Goal: Task Accomplishment & Management: Complete application form

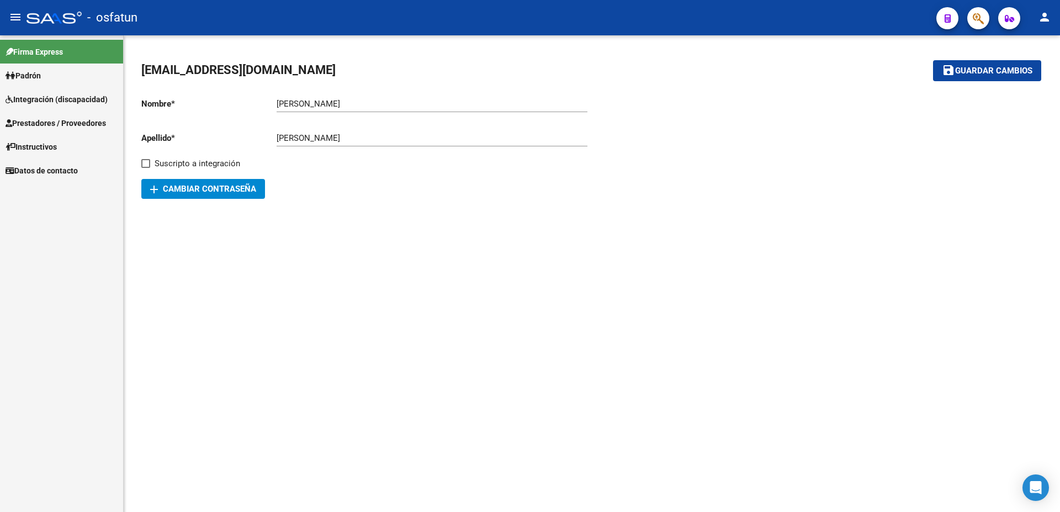
click at [39, 121] on span "Prestadores / Proveedores" at bounding box center [56, 123] width 100 height 12
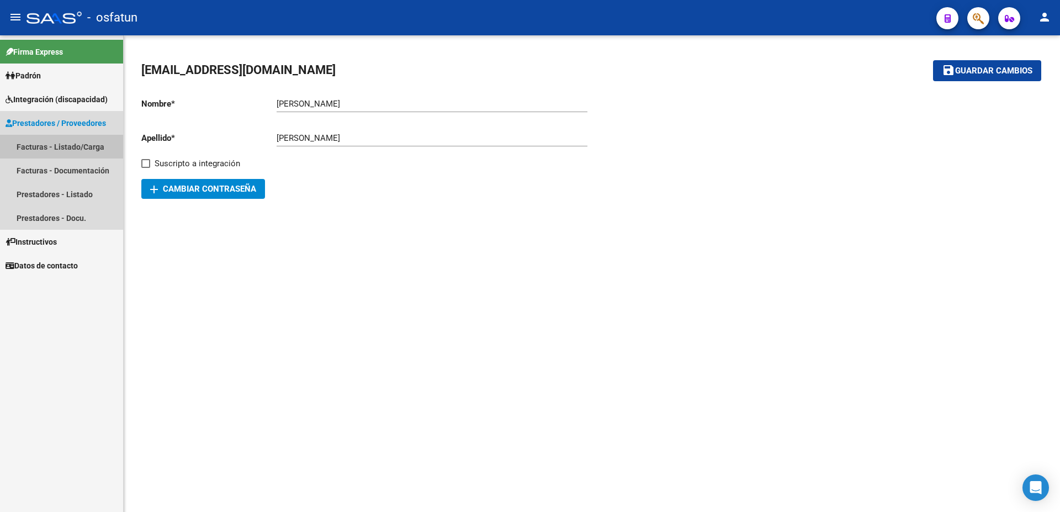
click at [41, 147] on link "Facturas - Listado/Carga" at bounding box center [61, 147] width 123 height 24
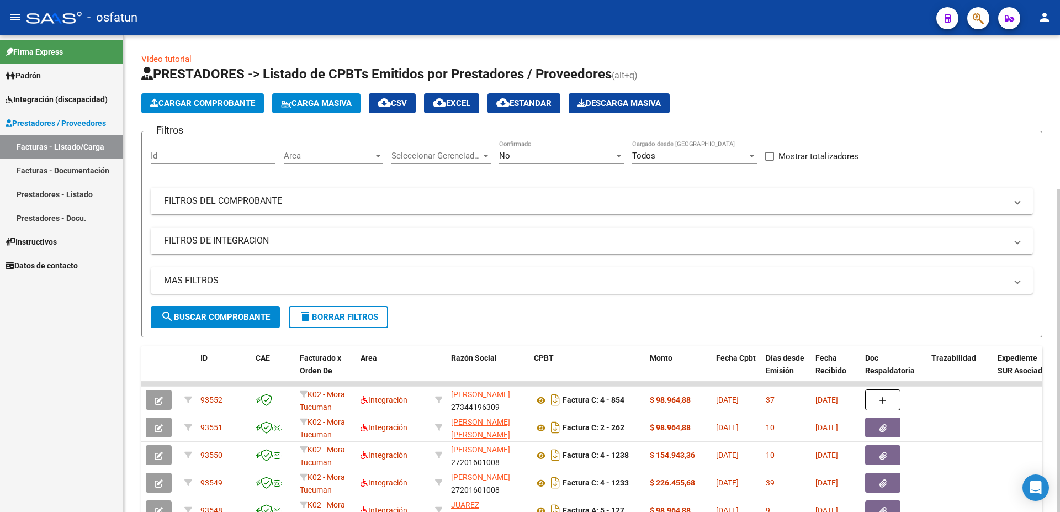
click at [213, 96] on button "Cargar Comprobante" at bounding box center [202, 103] width 123 height 20
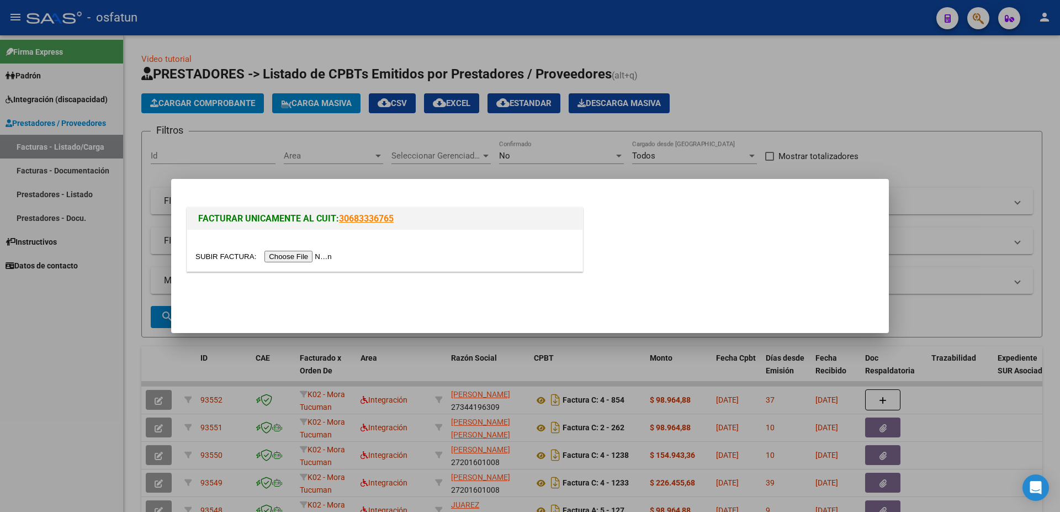
click at [214, 257] on input "file" at bounding box center [265, 257] width 140 height 12
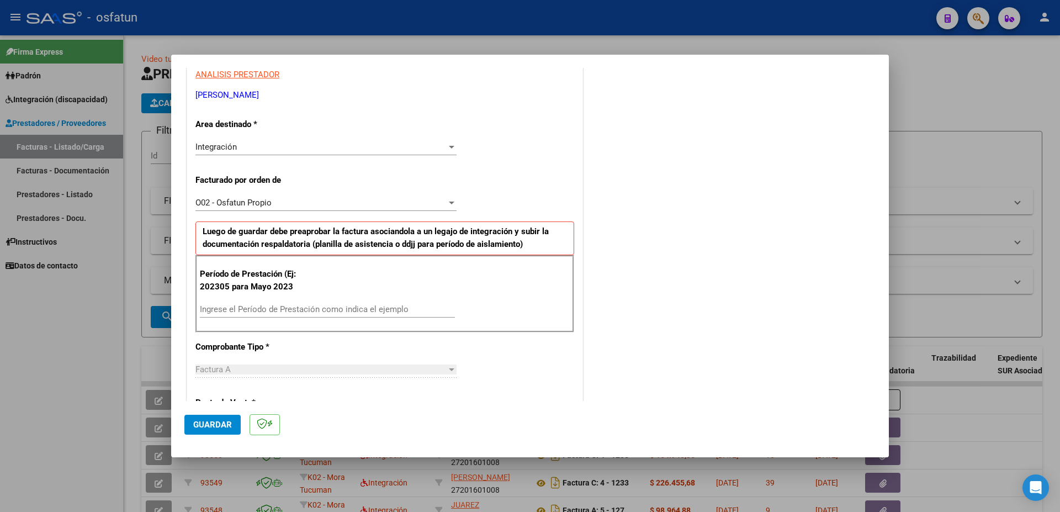
scroll to position [238, 0]
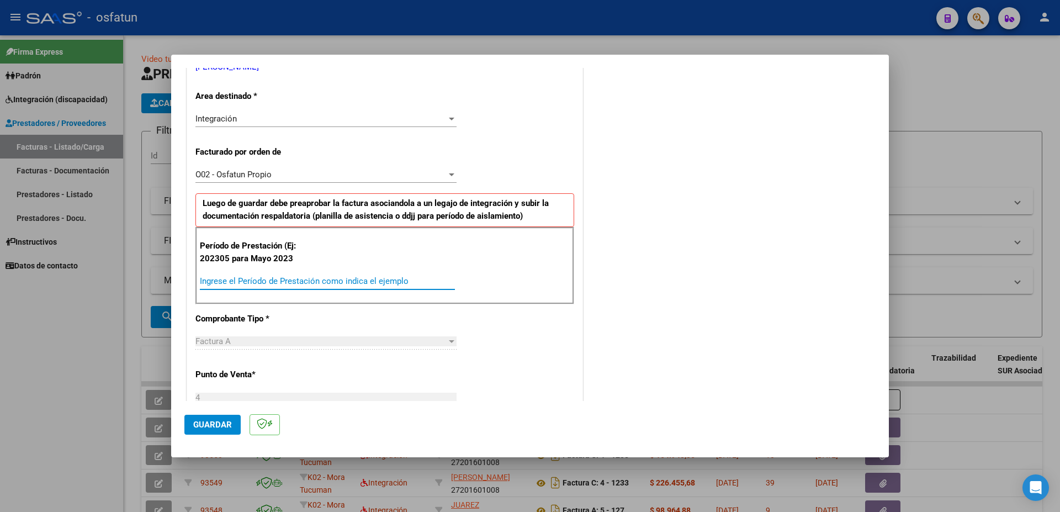
click at [254, 278] on input "Ingrese el Período de Prestación como indica el ejemplo" at bounding box center [327, 281] width 255 height 10
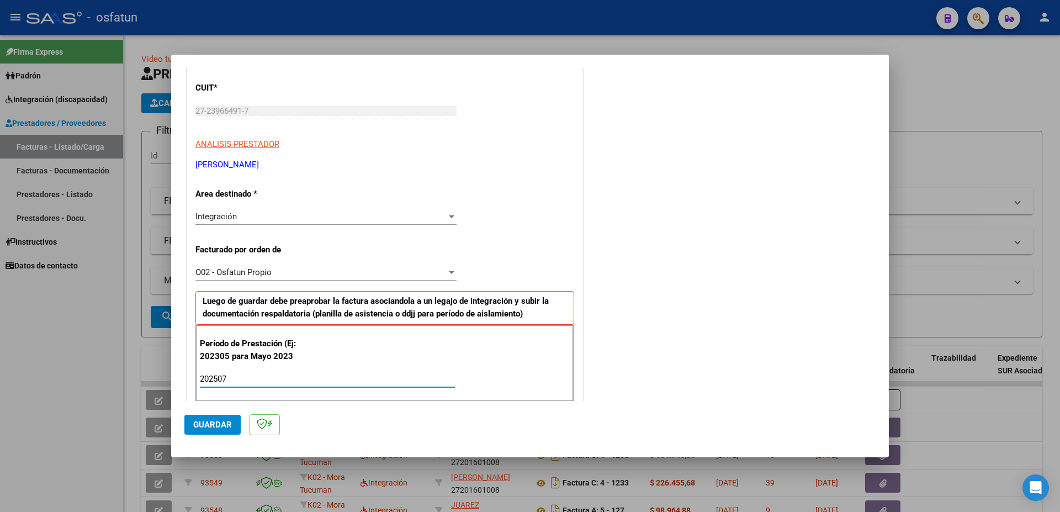
scroll to position [0, 0]
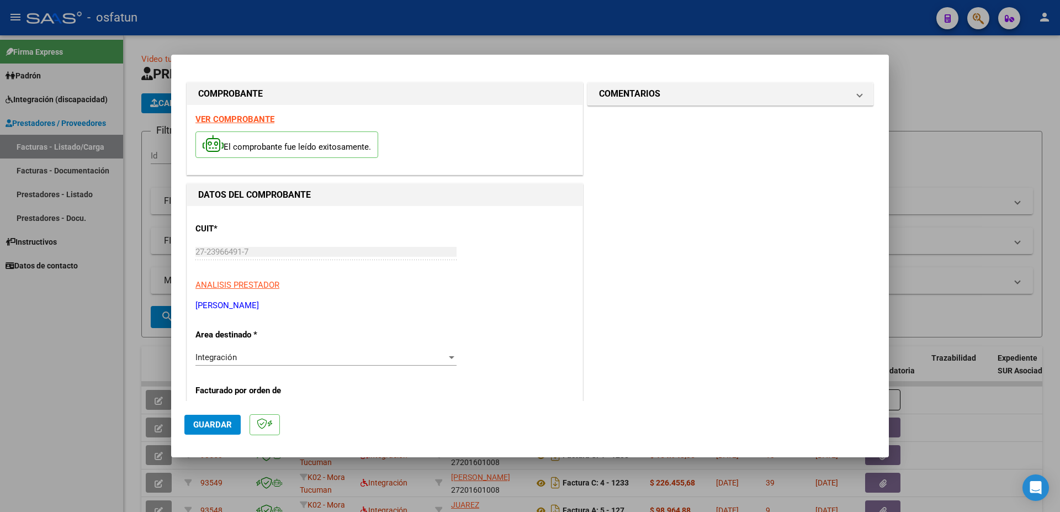
type input "202507"
click at [218, 422] on span "Guardar" at bounding box center [212, 425] width 39 height 10
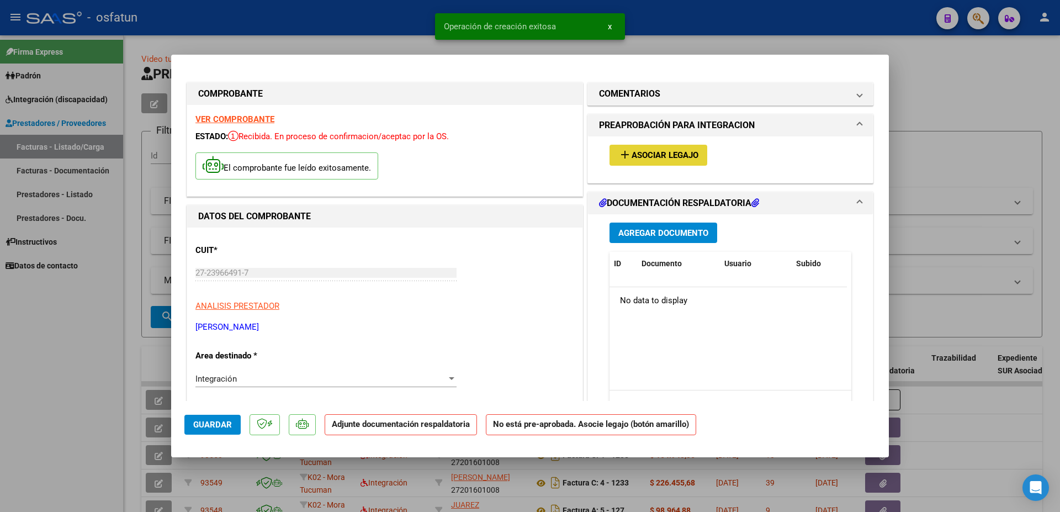
click at [657, 154] on span "Asociar Legajo" at bounding box center [665, 156] width 67 height 10
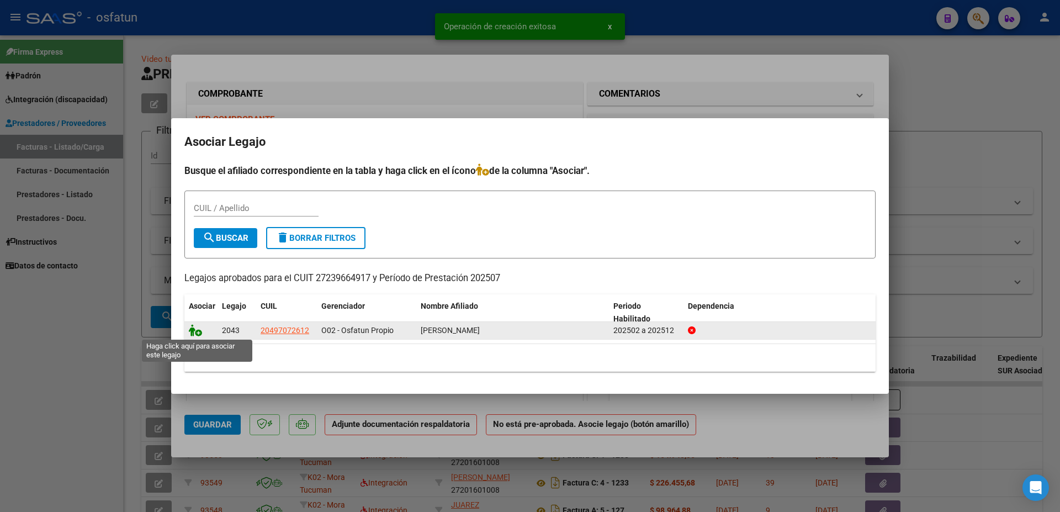
click at [195, 332] on icon at bounding box center [195, 330] width 13 height 12
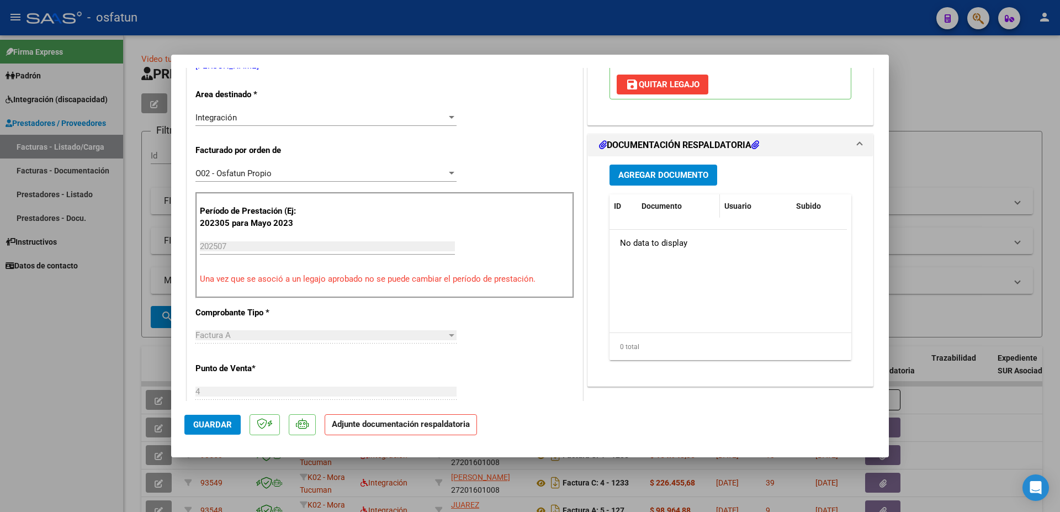
scroll to position [238, 0]
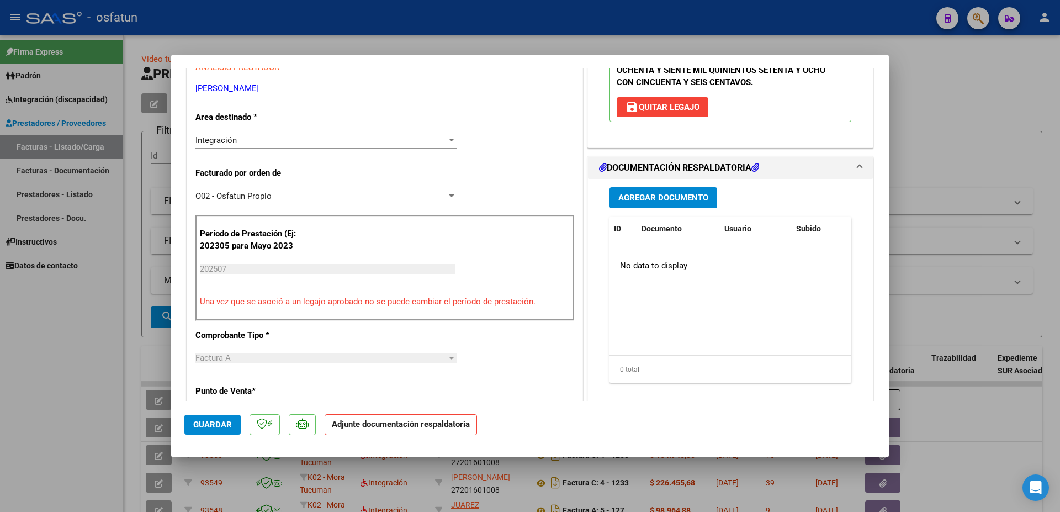
click at [687, 195] on span "Agregar Documento" at bounding box center [663, 198] width 90 height 10
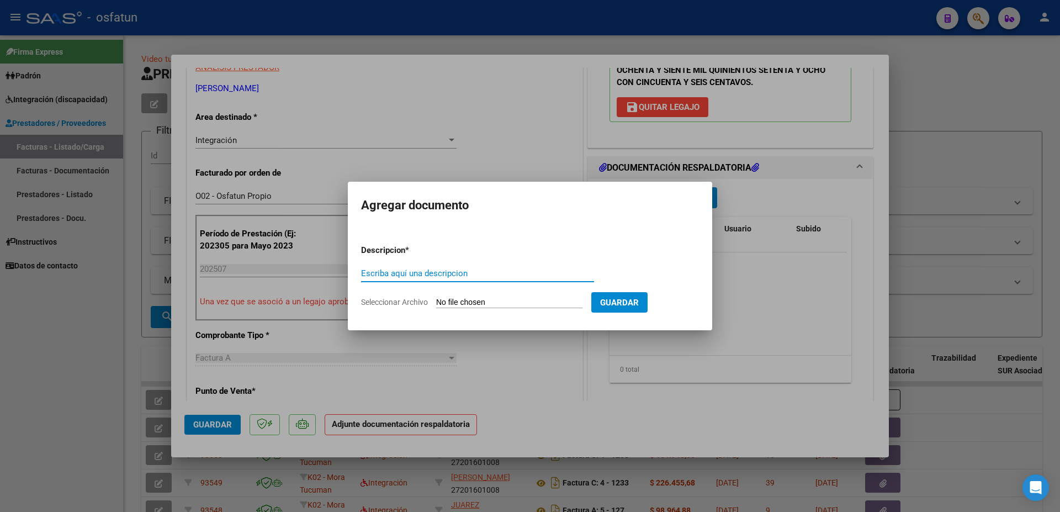
click at [407, 272] on input "Escriba aquí una descripcion" at bounding box center [477, 273] width 233 height 10
type input "L"
type input "p"
type input "P"
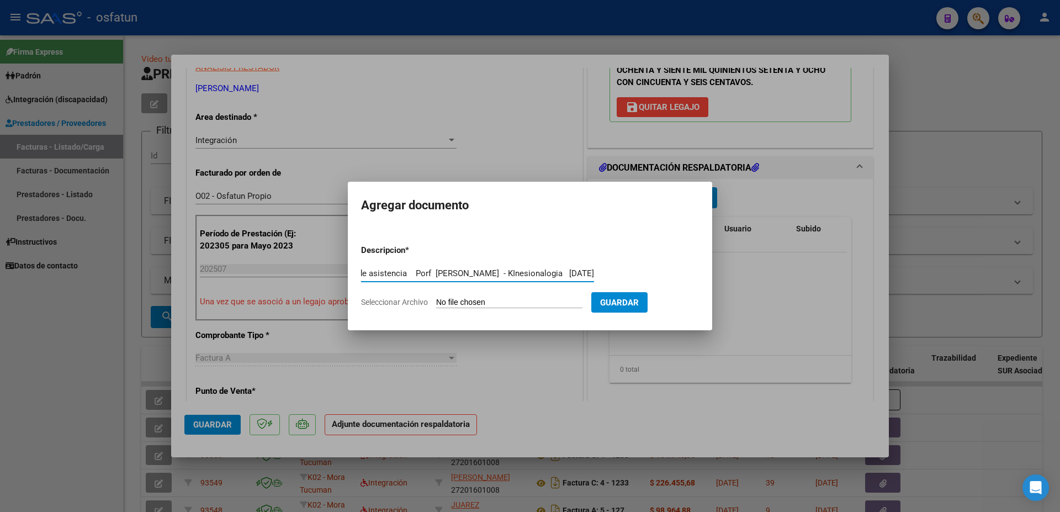
click at [507, 273] on input "planilla de asistencia Porf [PERSON_NAME] - KInesionalogia [DATE]" at bounding box center [477, 273] width 233 height 10
click at [533, 272] on input "planilla de asistencia Porf [PERSON_NAME] - Knesionalogia [DATE]" at bounding box center [477, 273] width 233 height 10
click at [552, 273] on input "planilla de asistencia Porf [PERSON_NAME] - Knesionlogia [DATE]" at bounding box center [477, 273] width 233 height 10
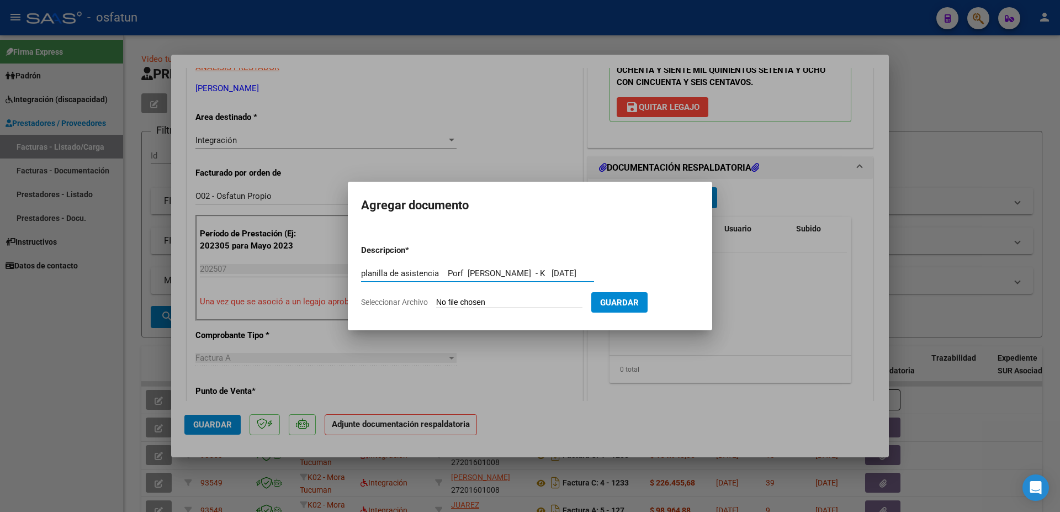
scroll to position [0, 0]
click at [554, 271] on input "planilla de asistencia Porf [PERSON_NAME] - KInesiologia [DATE]" at bounding box center [477, 273] width 233 height 10
click at [366, 270] on input "planilla de asistencia Porf [PERSON_NAME] - Kinesiologia [DATE]" at bounding box center [477, 273] width 233 height 10
click at [456, 274] on input "Planilla de asistencia Porf [PERSON_NAME] - Kinesiologia [DATE]" at bounding box center [477, 273] width 233 height 10
drag, startPoint x: 459, startPoint y: 272, endPoint x: 442, endPoint y: 273, distance: 17.7
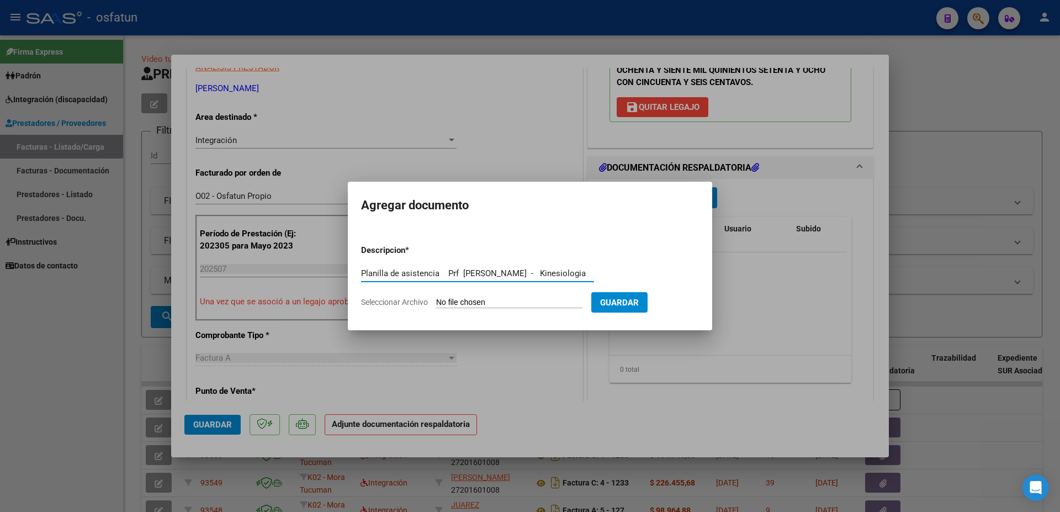
click at [442, 273] on input "Planilla de asistencia Prf [PERSON_NAME] - Kinesiologia [DATE]" at bounding box center [477, 273] width 233 height 10
drag, startPoint x: 547, startPoint y: 271, endPoint x: 648, endPoint y: 282, distance: 101.6
click at [594, 278] on input "Planilla de asistencia - [PERSON_NAME] - Kinesiologia [DATE]" at bounding box center [477, 273] width 233 height 10
type input "Planilla de asistencia - [PERSON_NAME] - Kinesiologia [DATE]"
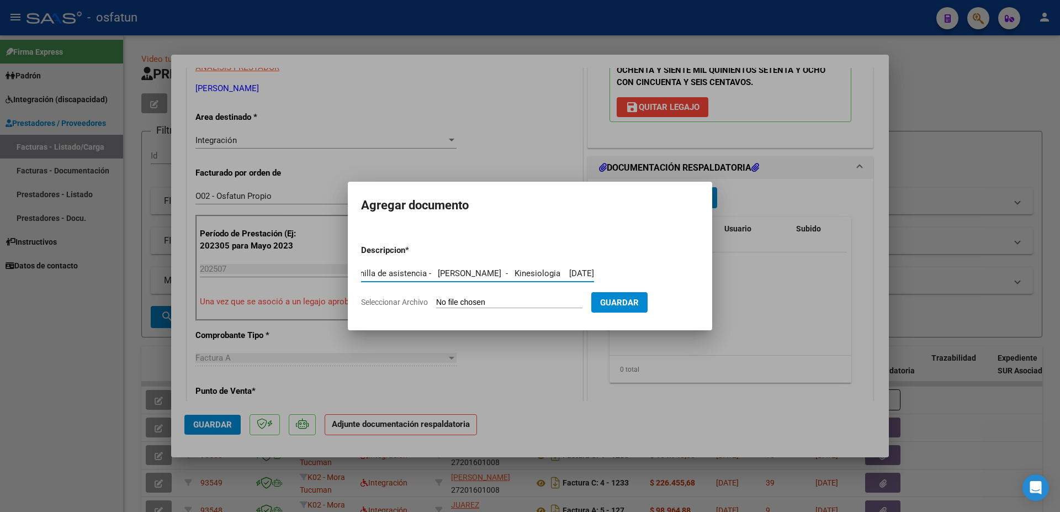
click at [474, 303] on input "Seleccionar Archivo" at bounding box center [509, 303] width 146 height 10
type input "C:\fakepath\PLANILLA.pdf"
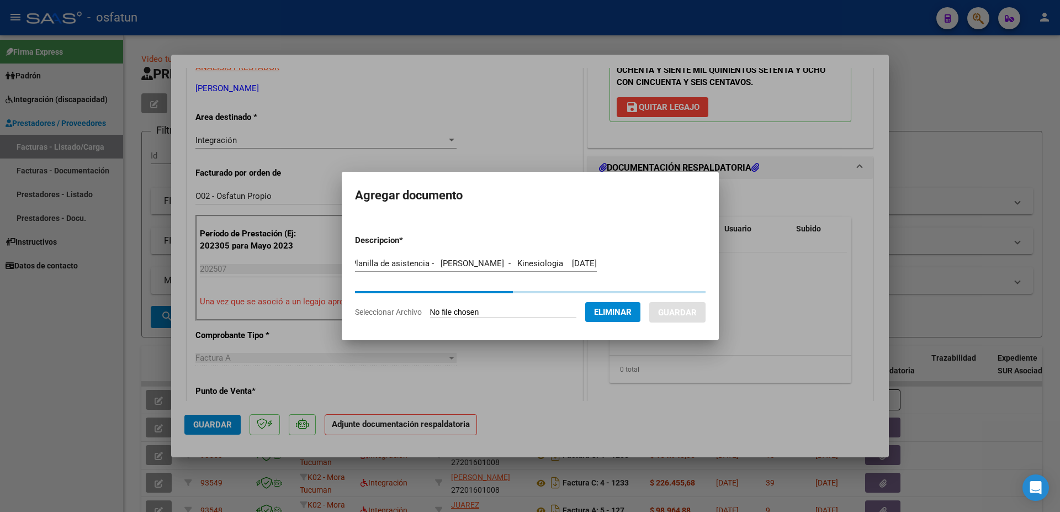
scroll to position [0, 33]
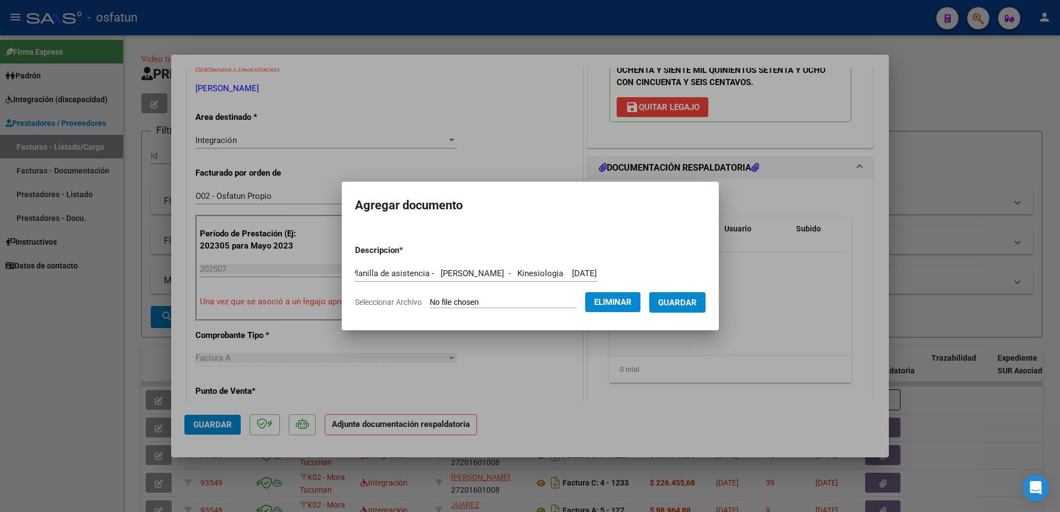
click at [674, 310] on button "Guardar" at bounding box center [677, 302] width 56 height 20
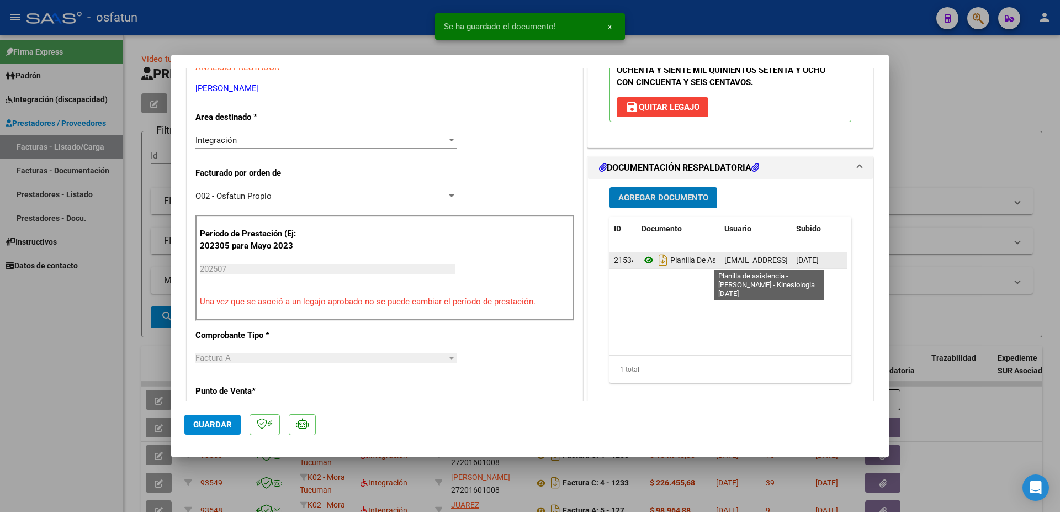
click at [642, 262] on icon at bounding box center [649, 259] width 14 height 13
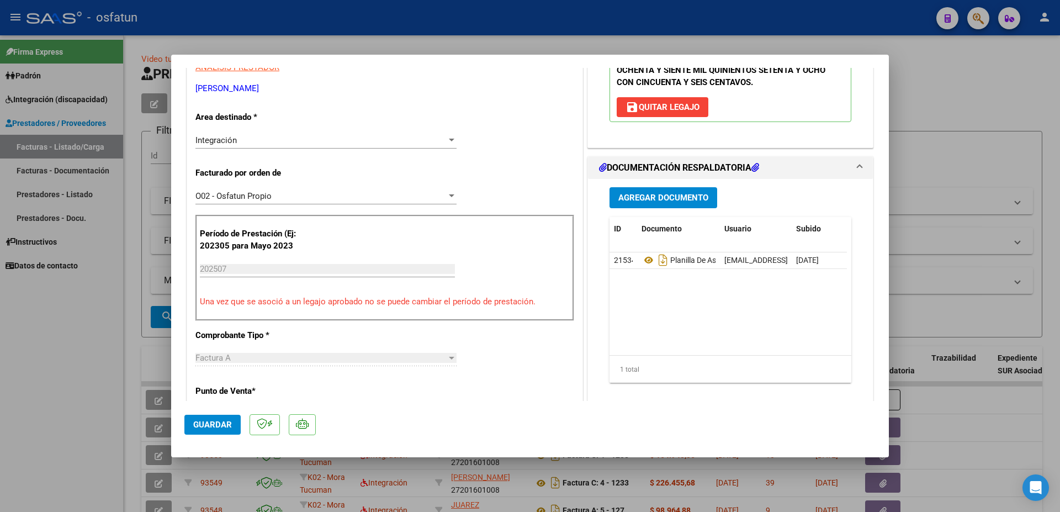
click at [669, 192] on button "Agregar Documento" at bounding box center [663, 197] width 108 height 20
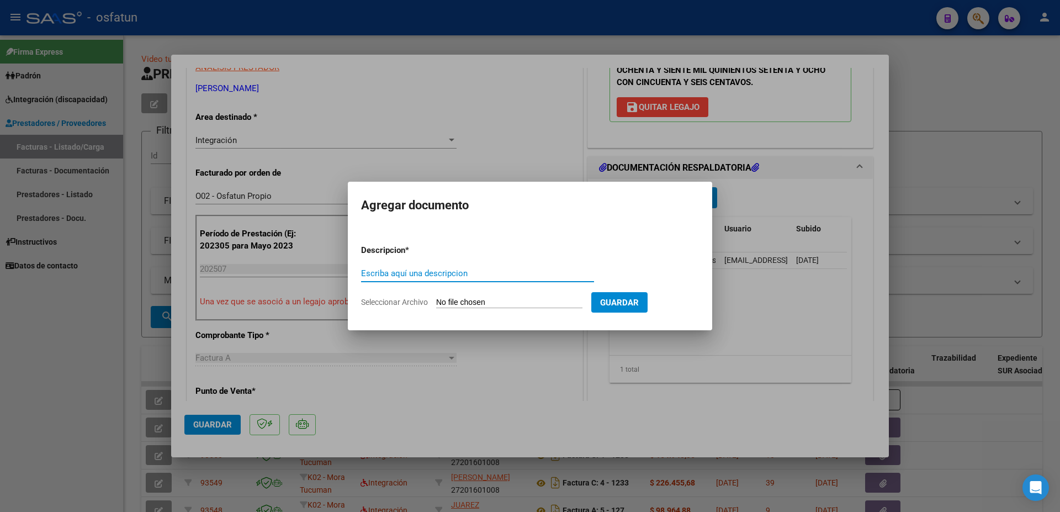
click at [447, 272] on input "Escriba aquí una descripcion" at bounding box center [477, 273] width 233 height 10
type input "a"
type input "Autorizacion terapias KInesiologia 2025"
click at [455, 303] on input "Seleccionar Archivo" at bounding box center [509, 303] width 146 height 10
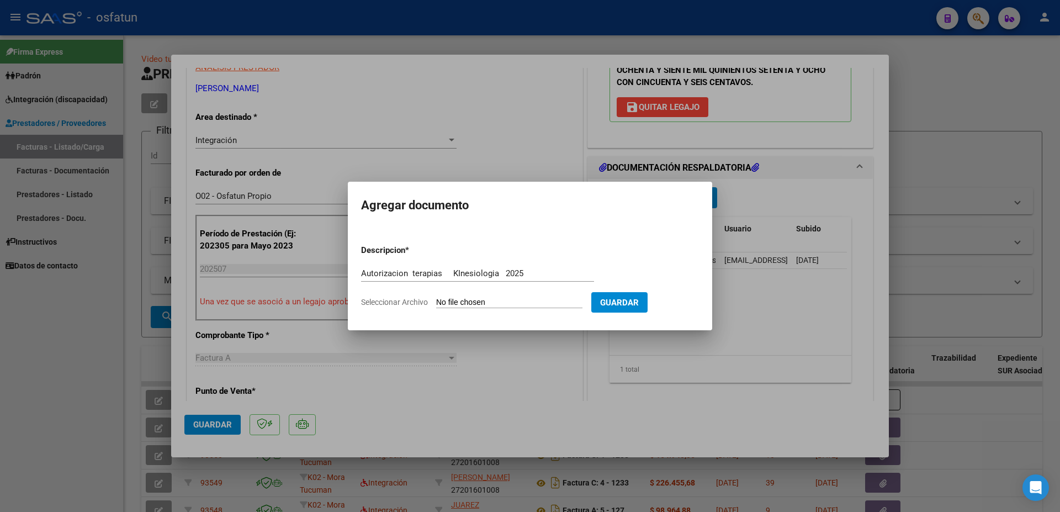
type input "C:\fakepath\autorización [PERSON_NAME] (1).pdf"
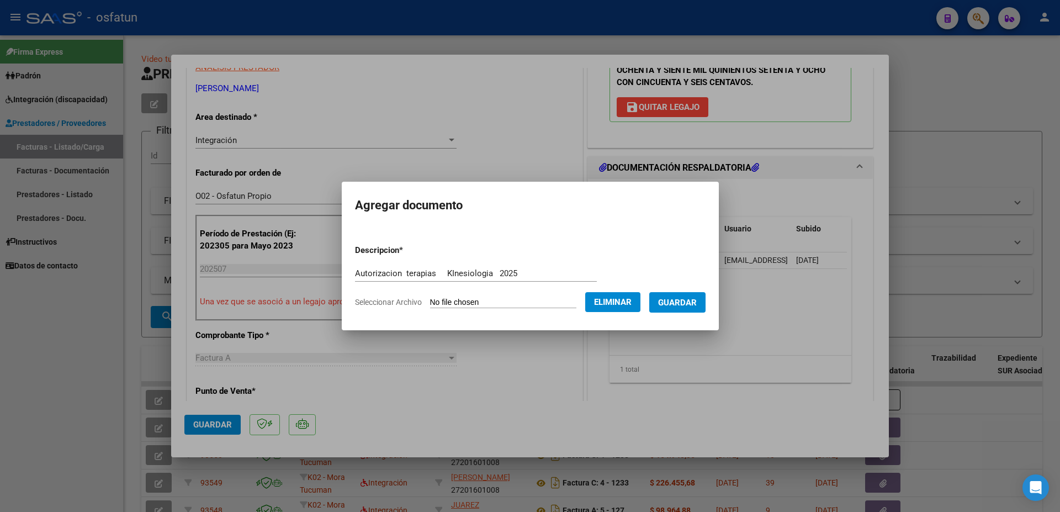
click at [670, 305] on span "Guardar" at bounding box center [677, 303] width 39 height 10
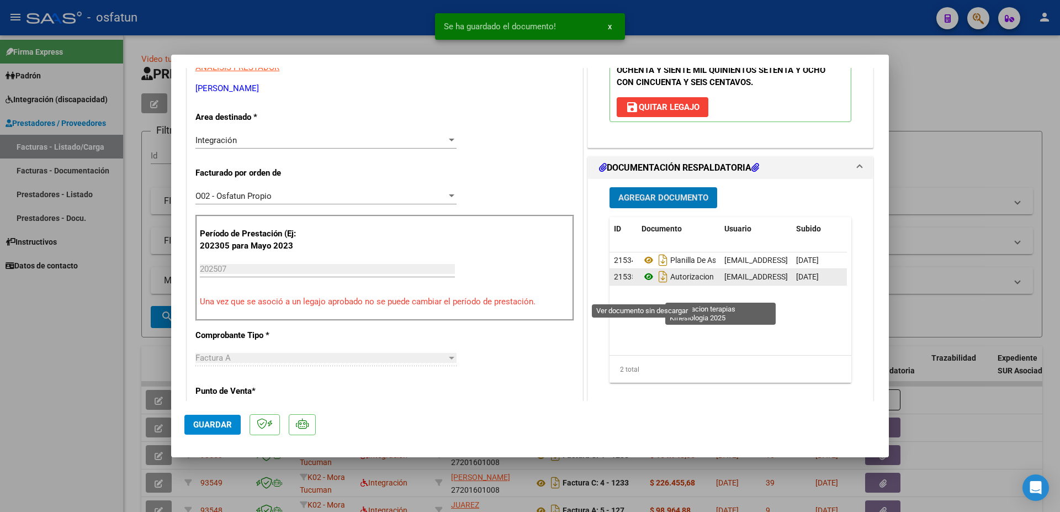
click at [645, 283] on icon at bounding box center [649, 276] width 14 height 13
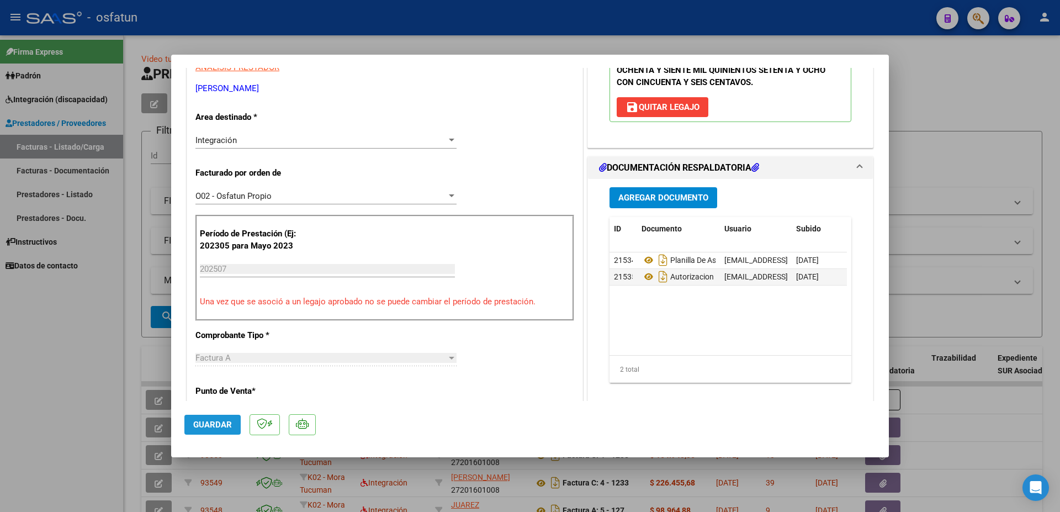
click at [218, 425] on span "Guardar" at bounding box center [212, 425] width 39 height 10
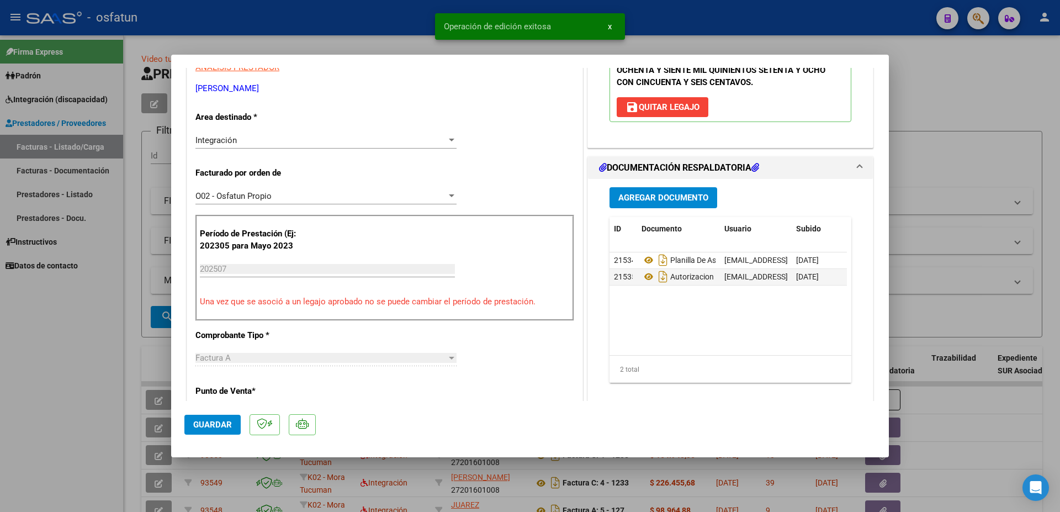
click at [937, 97] on div at bounding box center [530, 256] width 1060 height 512
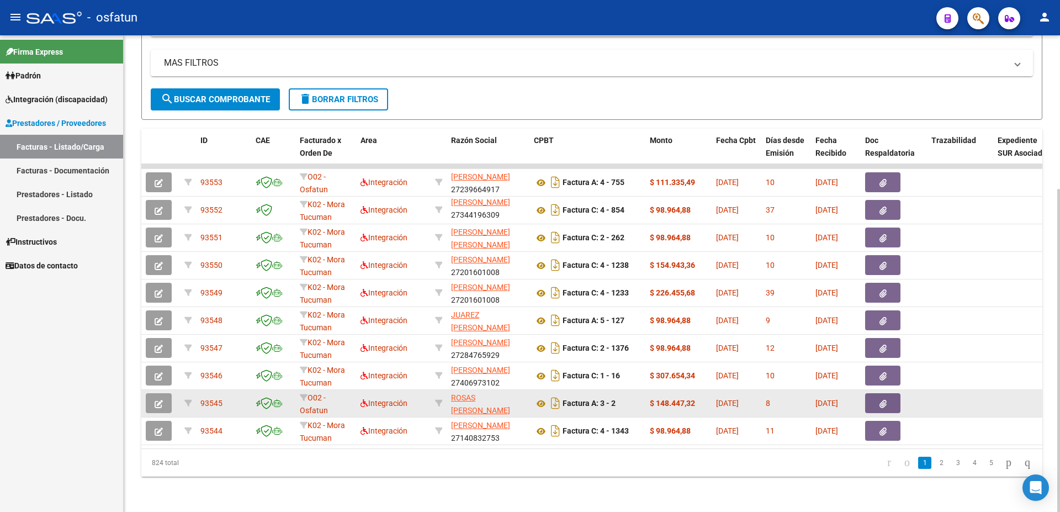
scroll to position [0, 0]
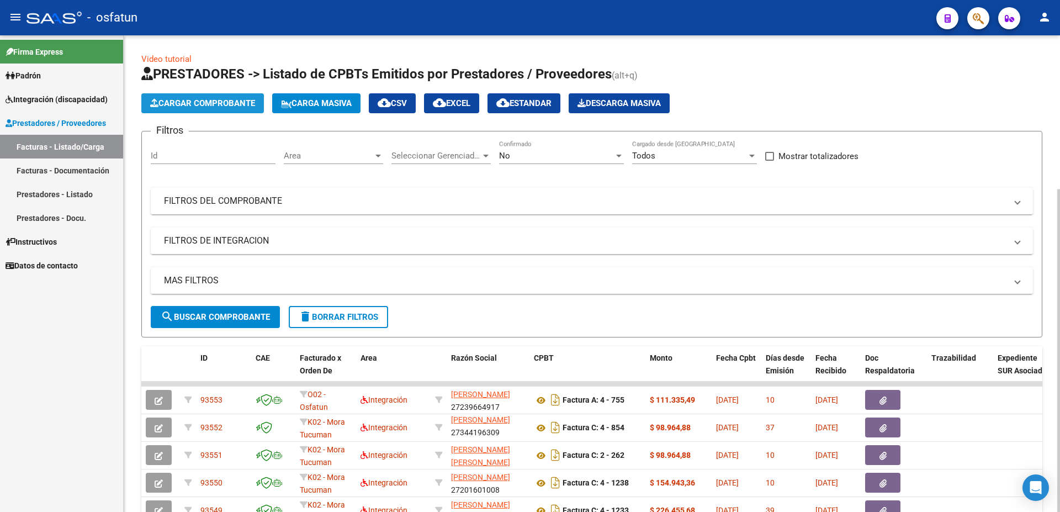
click at [223, 99] on span "Cargar Comprobante" at bounding box center [202, 103] width 105 height 10
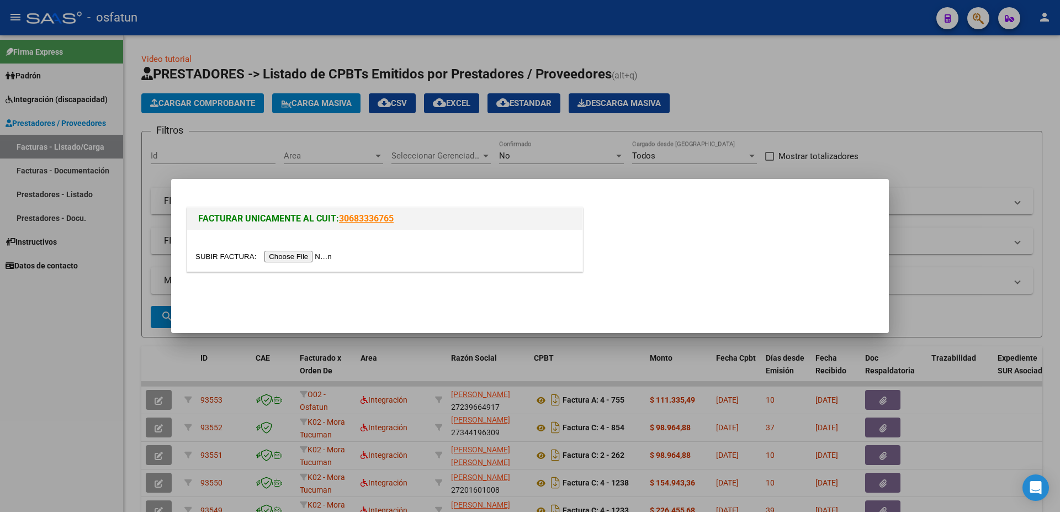
click at [230, 258] on input "file" at bounding box center [265, 257] width 140 height 12
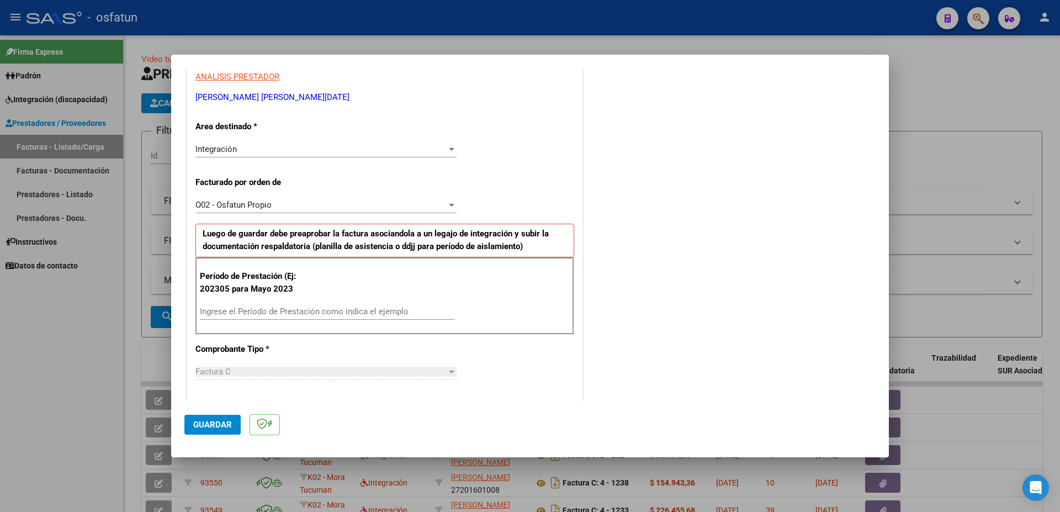
scroll to position [358, 0]
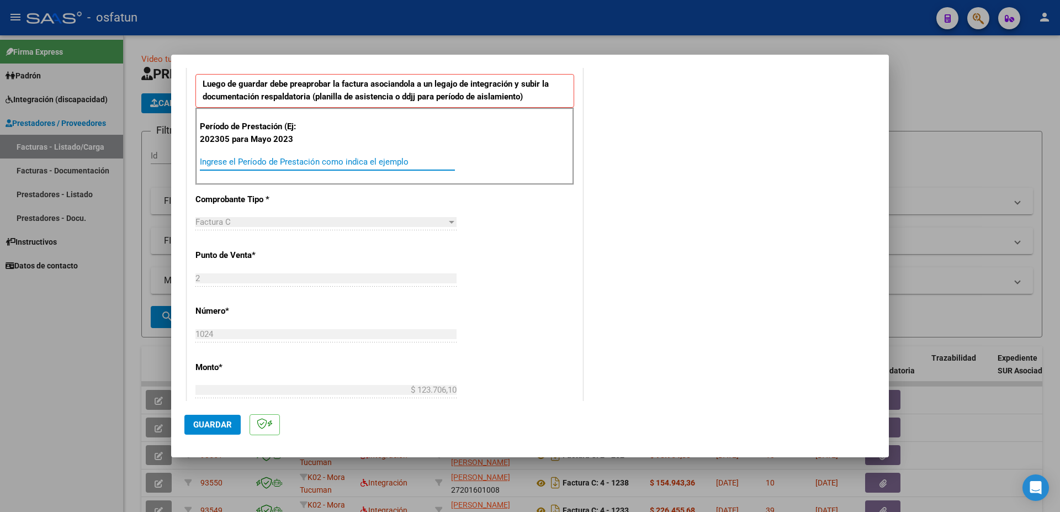
click at [257, 162] on input "Ingrese el Período de Prestación como indica el ejemplo" at bounding box center [327, 162] width 255 height 10
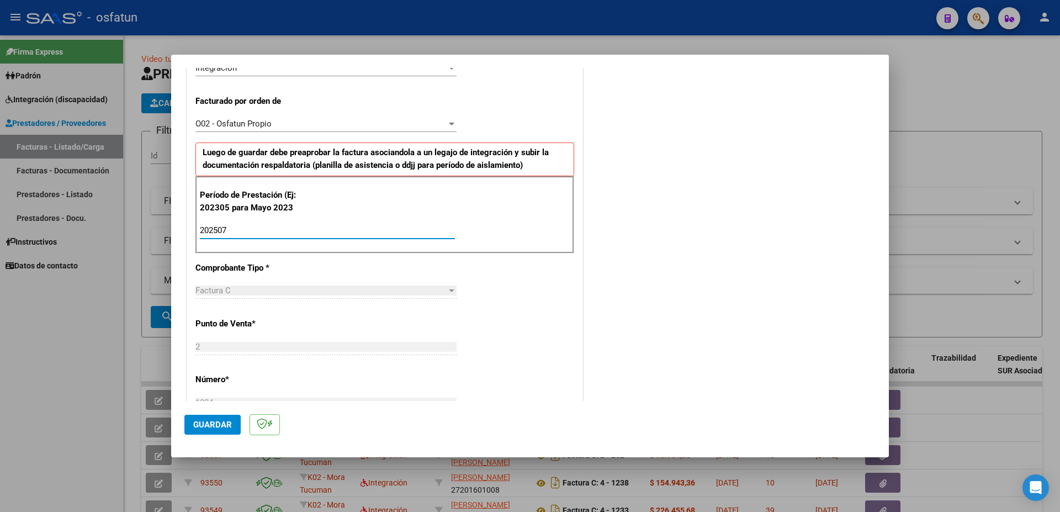
scroll to position [298, 0]
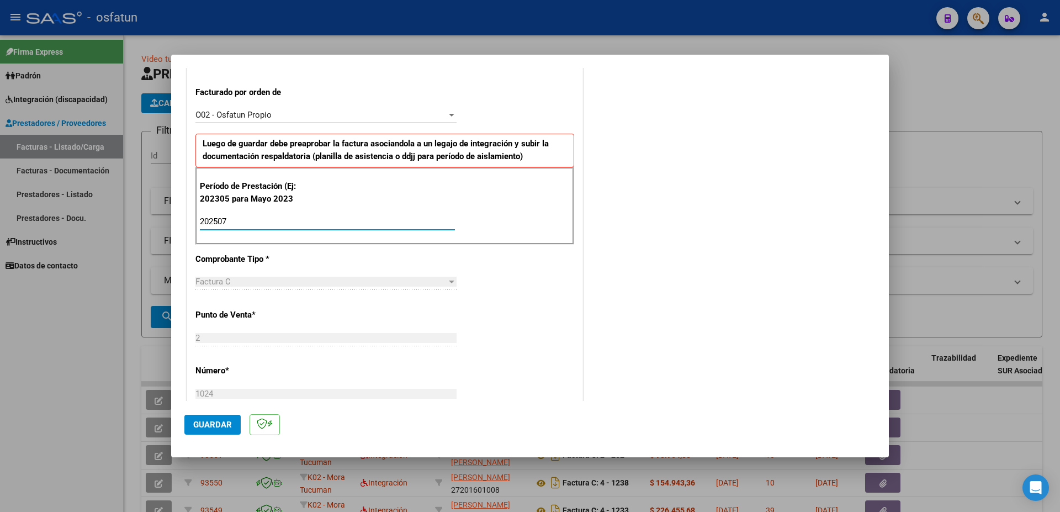
type input "202507"
click at [218, 430] on button "Guardar" at bounding box center [212, 425] width 56 height 20
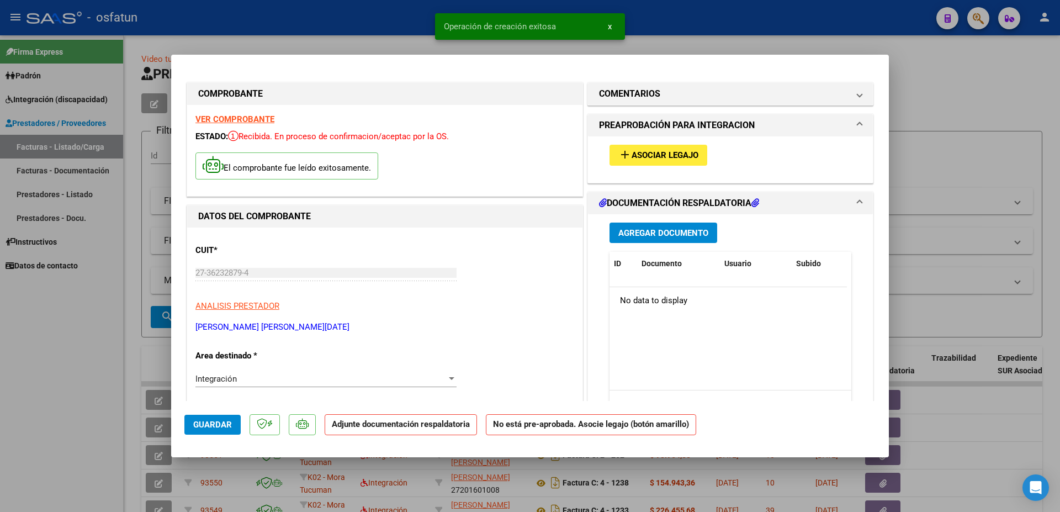
click at [660, 156] on span "Asociar Legajo" at bounding box center [665, 156] width 67 height 10
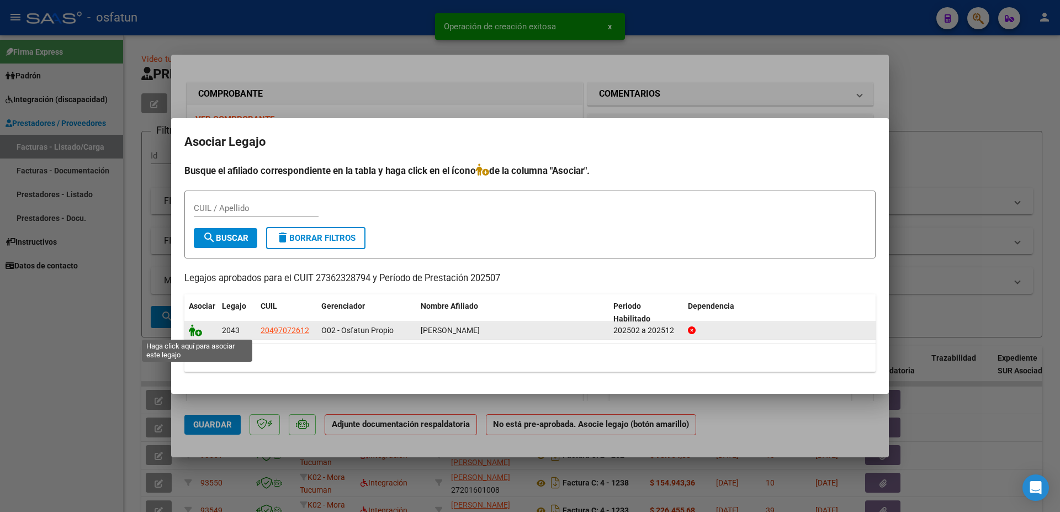
click at [196, 335] on icon at bounding box center [195, 330] width 13 height 12
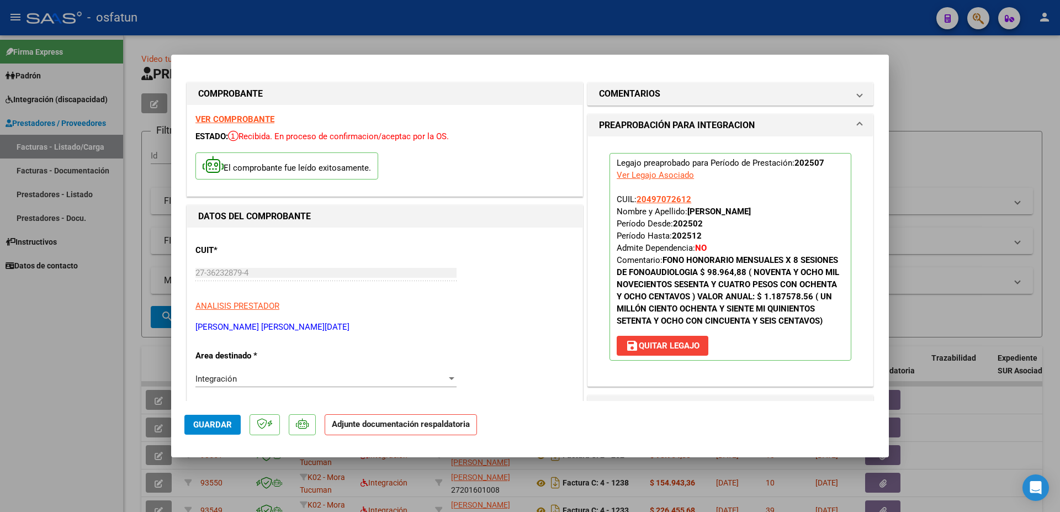
scroll to position [119, 0]
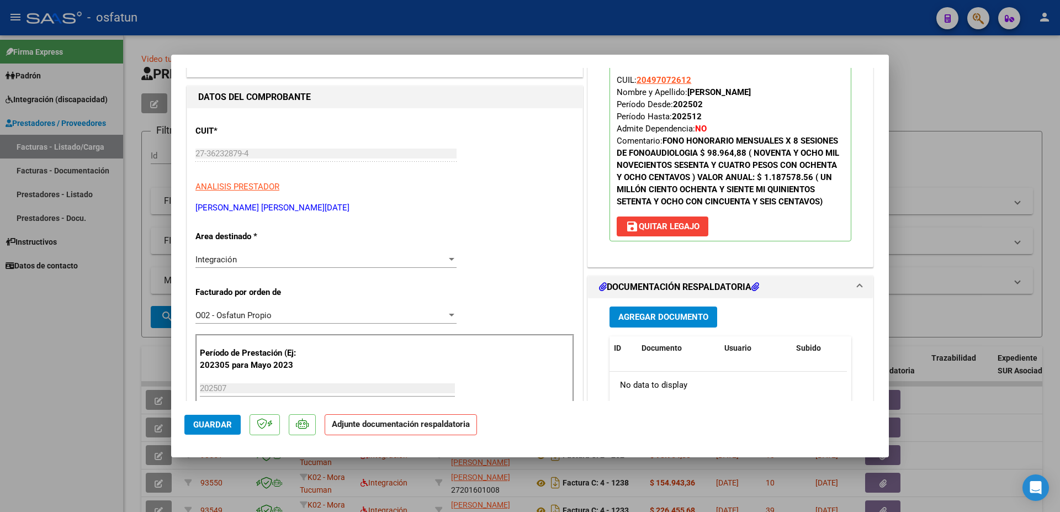
click at [650, 316] on span "Agregar Documento" at bounding box center [663, 317] width 90 height 10
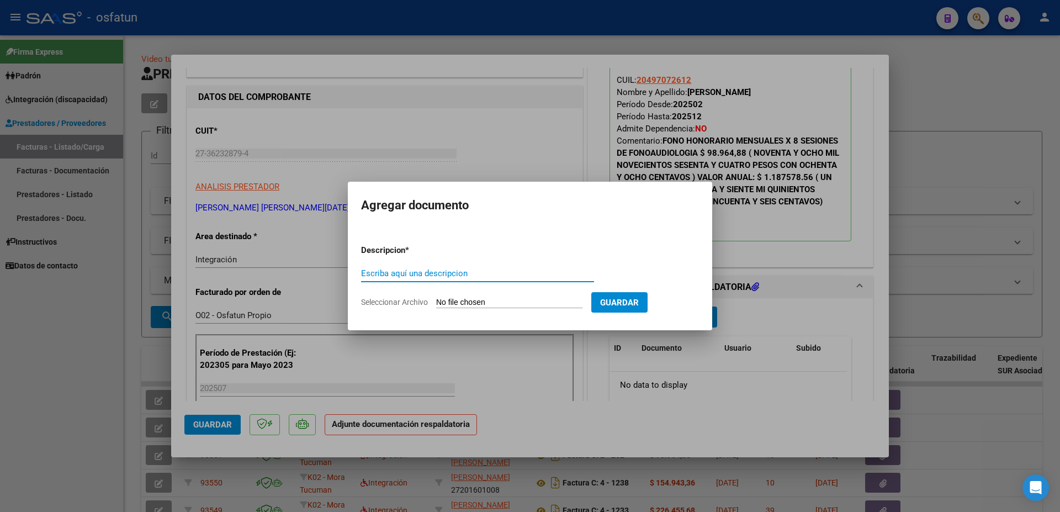
click at [471, 268] on input "Escriba aquí una descripcion" at bounding box center [477, 273] width 233 height 10
click at [467, 278] on div "Escriba aquí una descripcion" at bounding box center [477, 273] width 233 height 17
type input "PLANILLA DE ASISTENCIA LIC [PERSON_NAME] [PERSON_NAME][DATE] [DATE]"
click at [463, 299] on input "Seleccionar Archivo" at bounding box center [509, 303] width 146 height 10
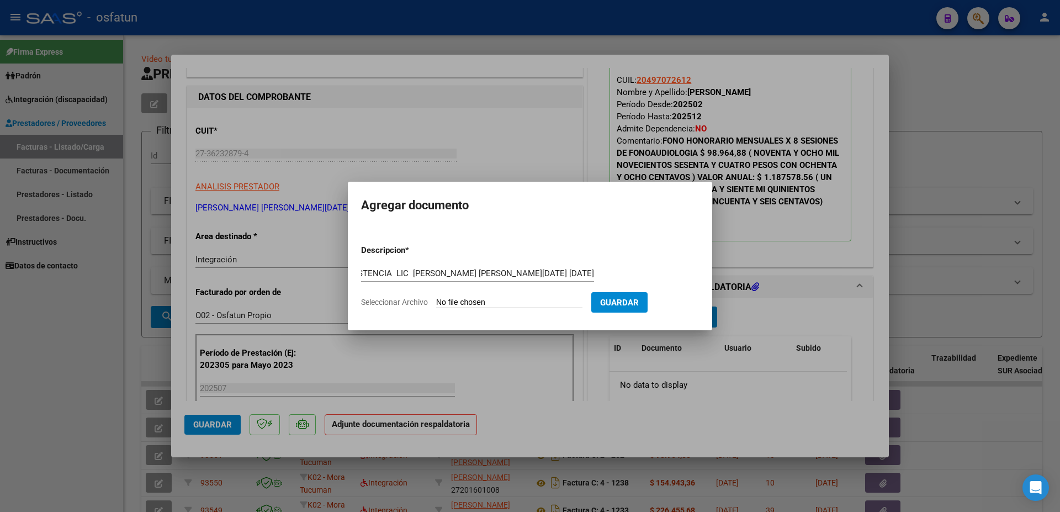
type input "C:\fakepath\FONO Planilla [PERSON_NAME].pdf"
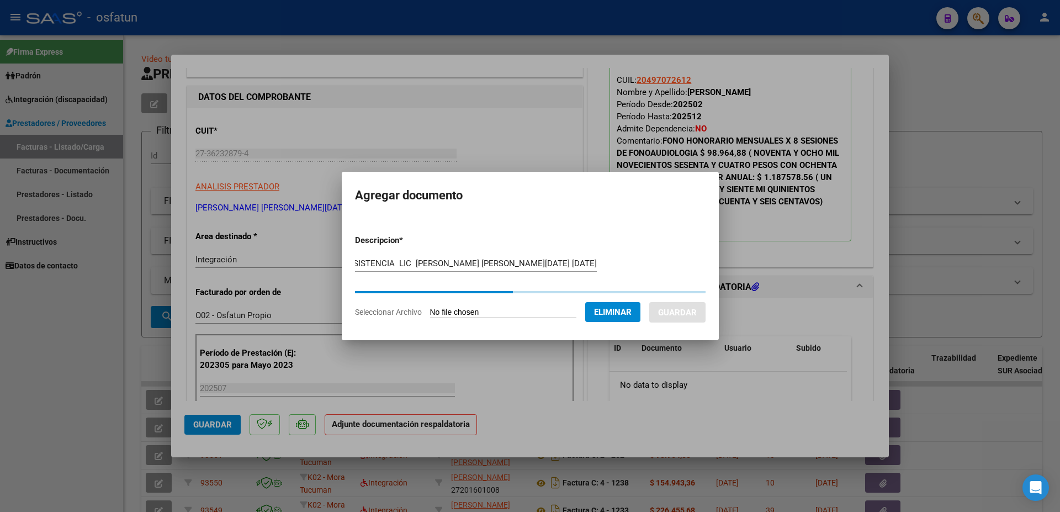
scroll to position [0, 89]
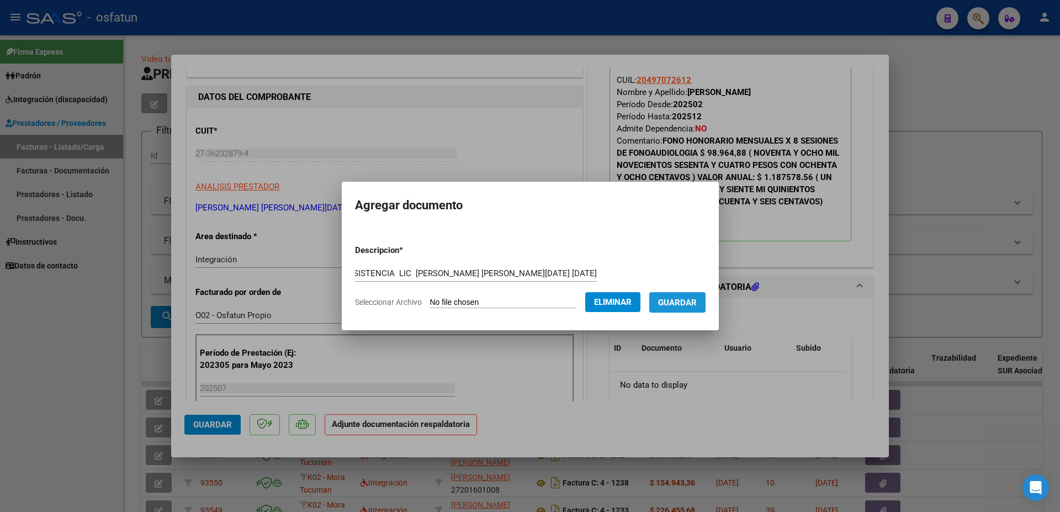
click at [656, 308] on button "Guardar" at bounding box center [677, 302] width 56 height 20
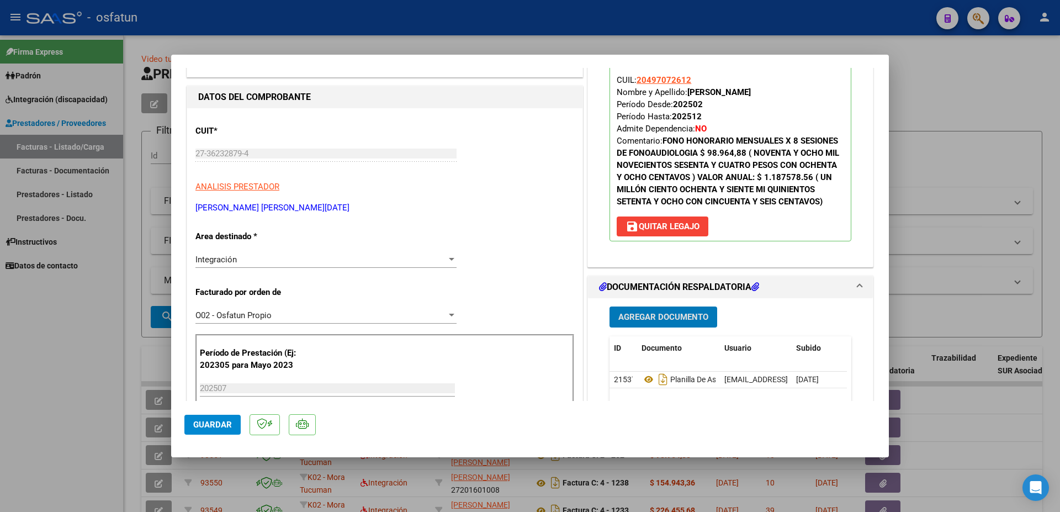
click at [662, 324] on button "Agregar Documento" at bounding box center [663, 316] width 108 height 20
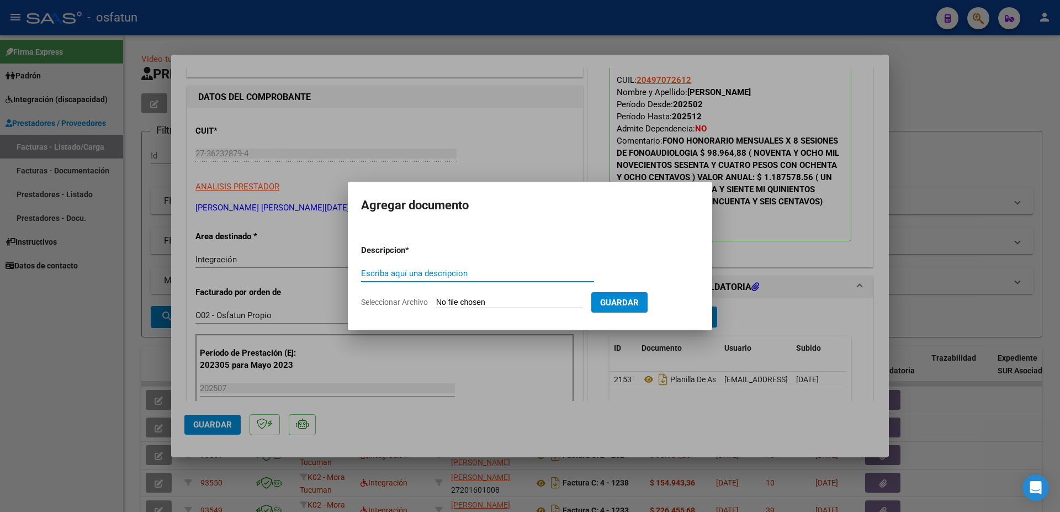
click at [402, 273] on input "Escriba aquí una descripcion" at bounding box center [477, 273] width 233 height 10
type input "AUTORIZACION TERAPIAS FONOAUDIOLOGIA 2025"
click at [462, 298] on input "Seleccionar Archivo" at bounding box center [509, 303] width 146 height 10
type input "C:\fakepath\AUT [PERSON_NAME] order_3386080.pdf"
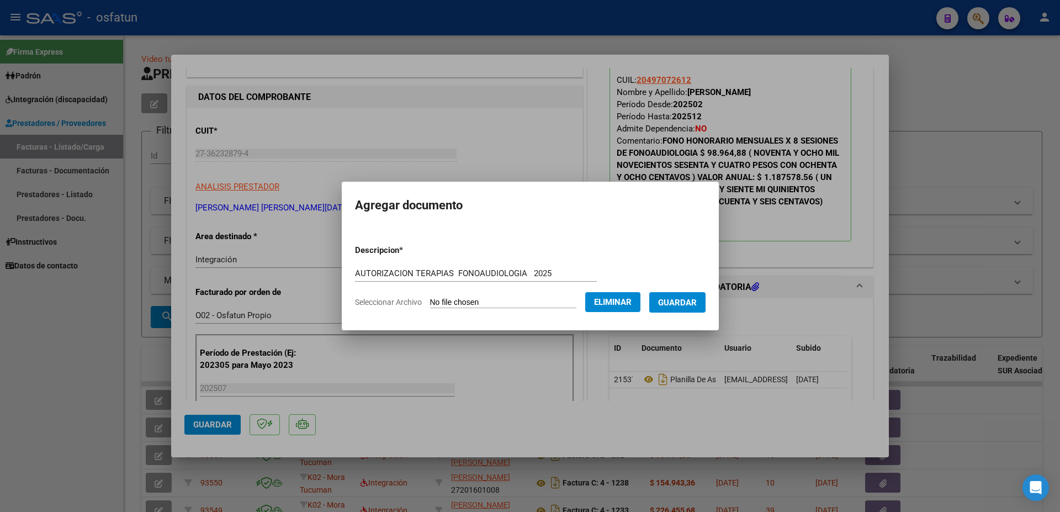
click at [678, 305] on span "Guardar" at bounding box center [677, 303] width 39 height 10
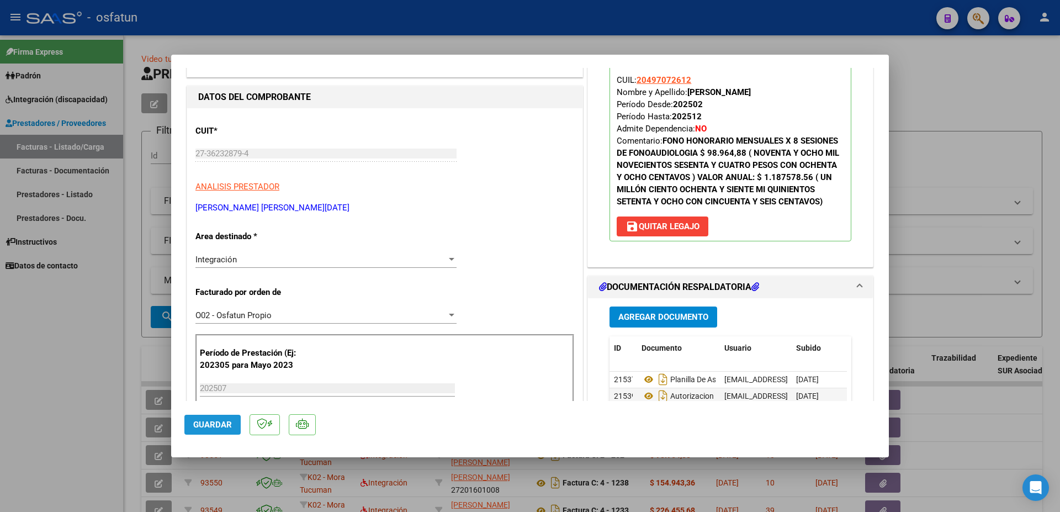
click at [216, 425] on span "Guardar" at bounding box center [212, 425] width 39 height 10
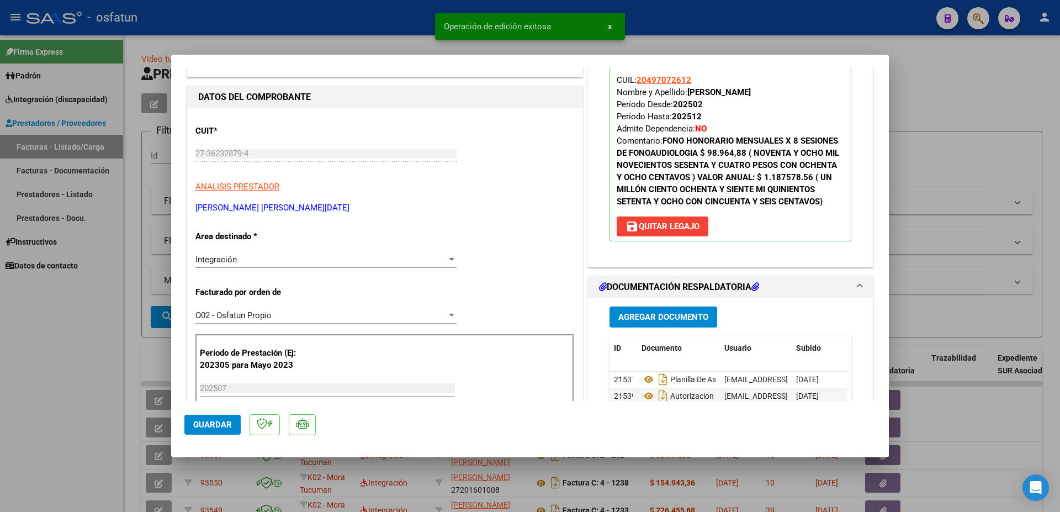
click at [951, 93] on div at bounding box center [530, 256] width 1060 height 512
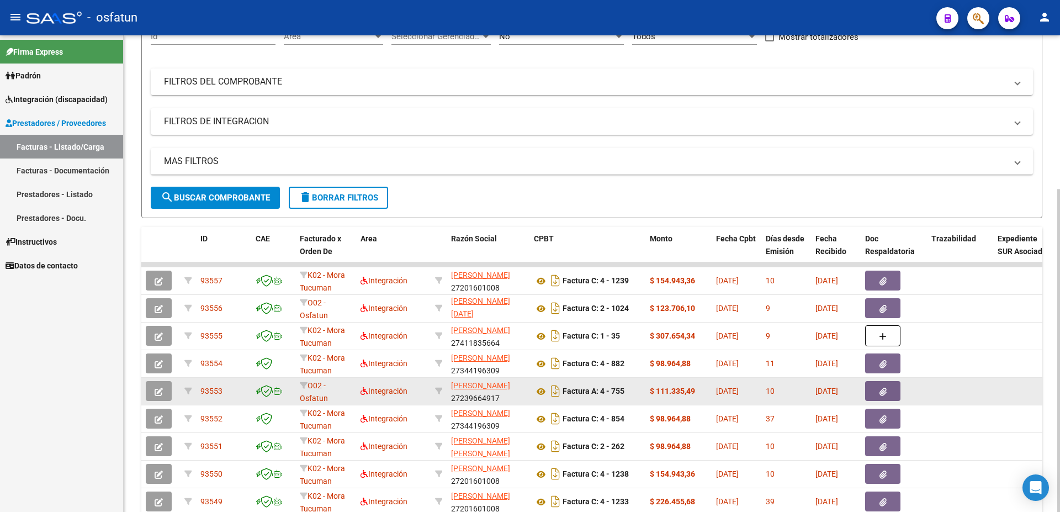
scroll to position [0, 0]
